Goal: Find specific page/section: Find specific page/section

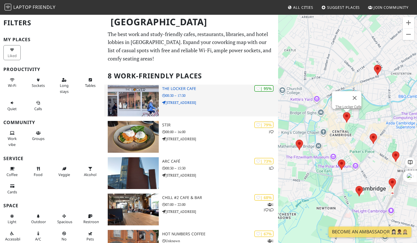
click at [163, 87] on h3 "The Locker Cafe" at bounding box center [220, 88] width 116 height 5
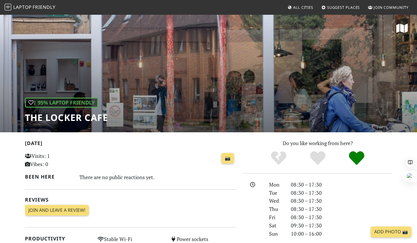
click at [177, 107] on div "| 95% Laptop Friendly The Locker Cafe" at bounding box center [208, 73] width 417 height 118
